Goal: Information Seeking & Learning: Learn about a topic

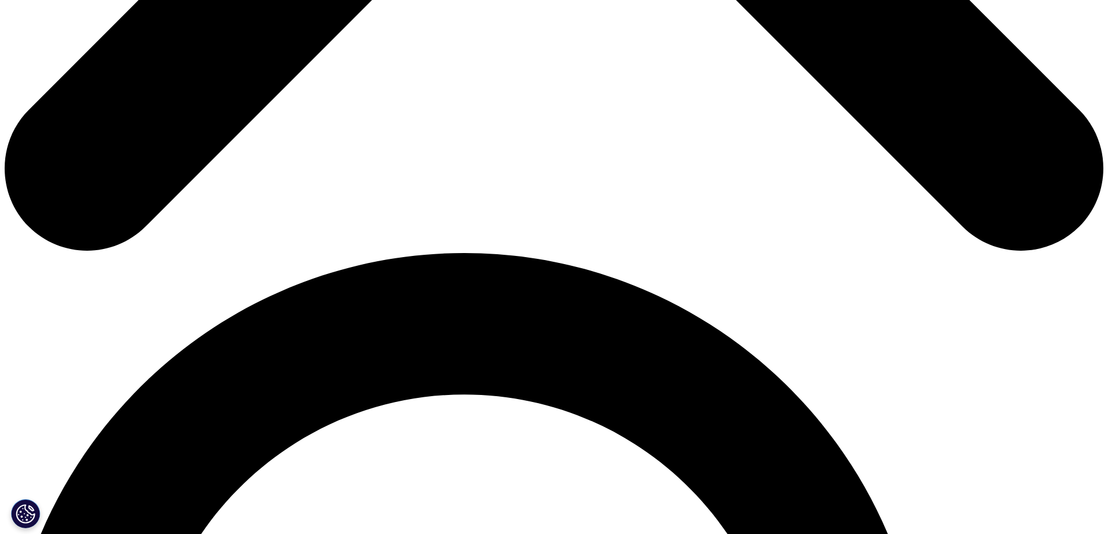
scroll to position [1105, 0]
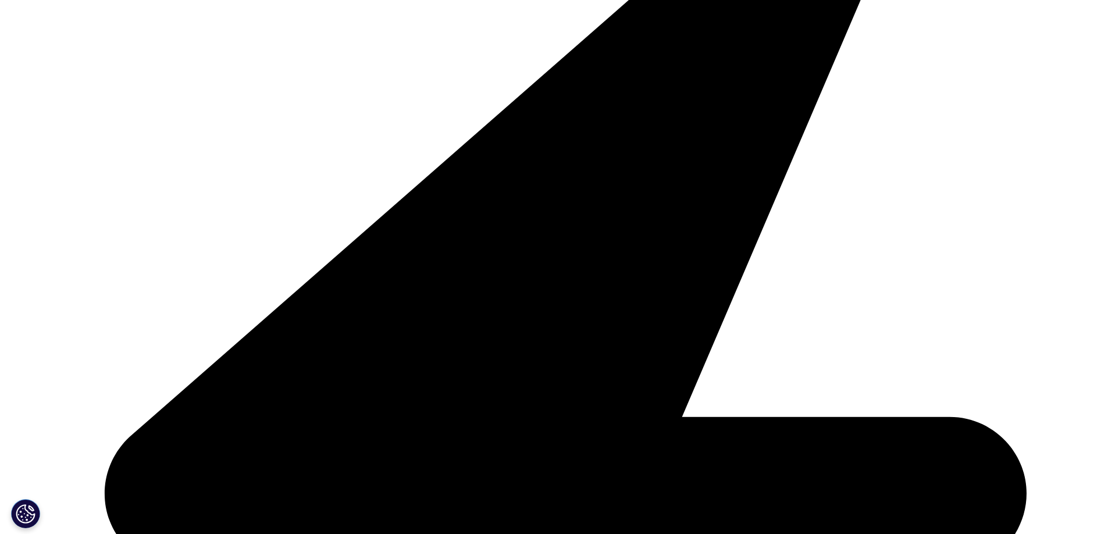
scroll to position [3664, 0]
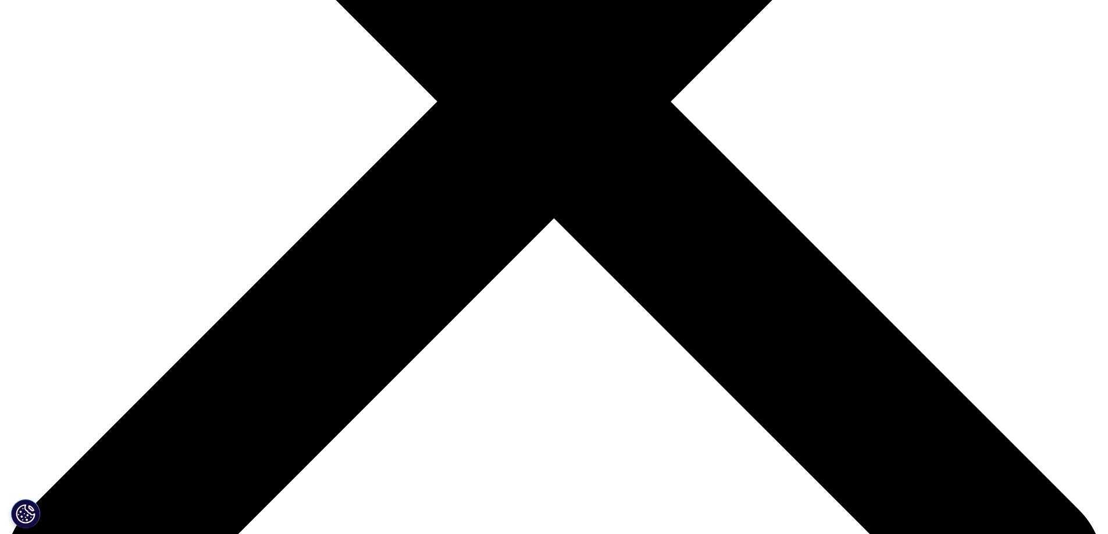
scroll to position [465, 0]
drag, startPoint x: 778, startPoint y: 368, endPoint x: 554, endPoint y: 63, distance: 377.7
copy div "Report Summary: As a leading cause of premature death globally, cancer remains …"
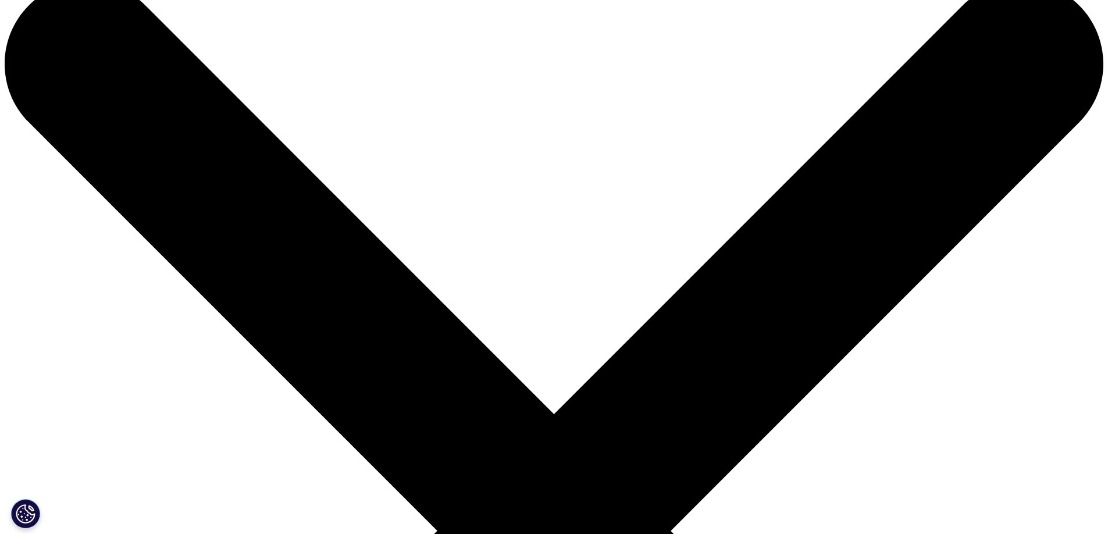
scroll to position [0, 0]
